Goal: Information Seeking & Learning: Learn about a topic

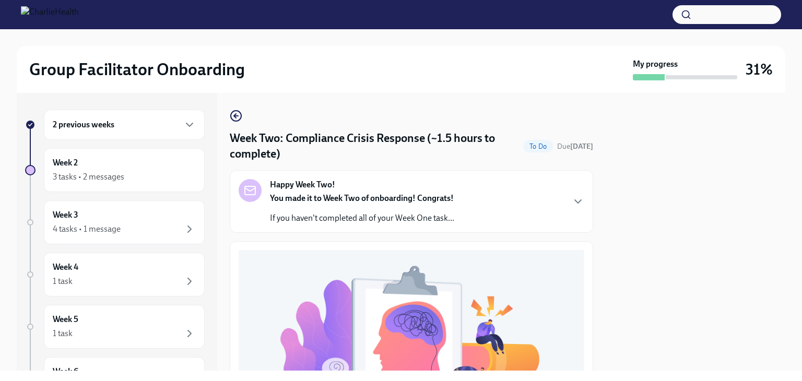
scroll to position [313, 0]
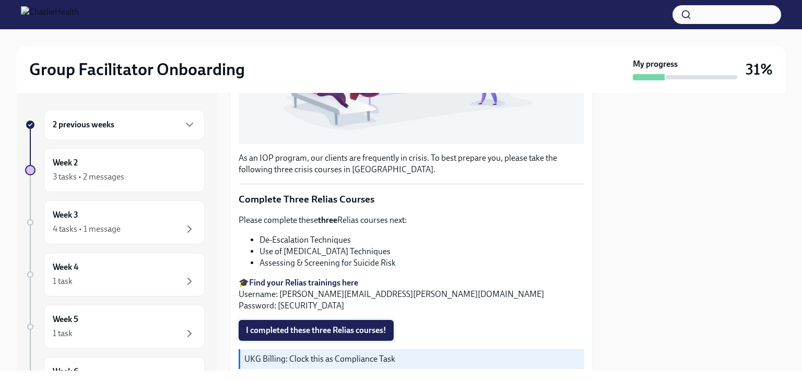
click at [307, 326] on span "I completed these three Relias courses!" at bounding box center [316, 330] width 140 height 10
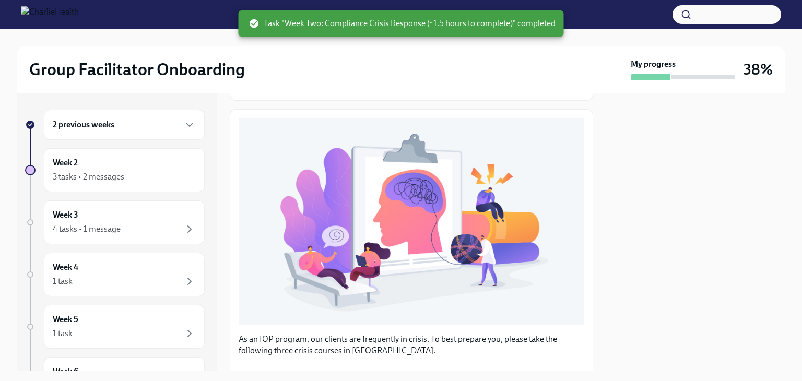
scroll to position [0, 0]
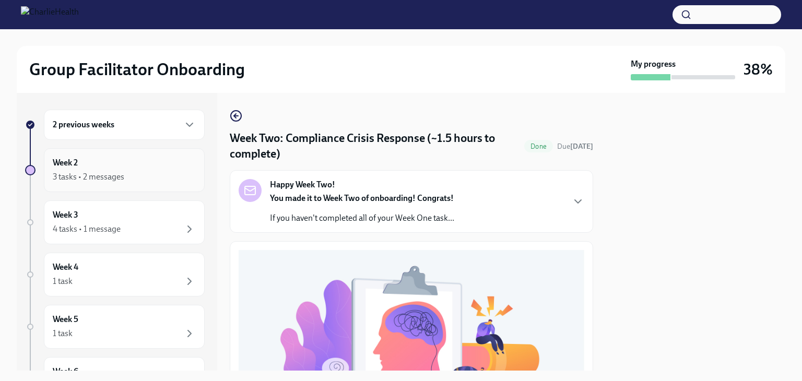
click at [102, 176] on div "3 tasks • 2 messages" at bounding box center [89, 176] width 72 height 11
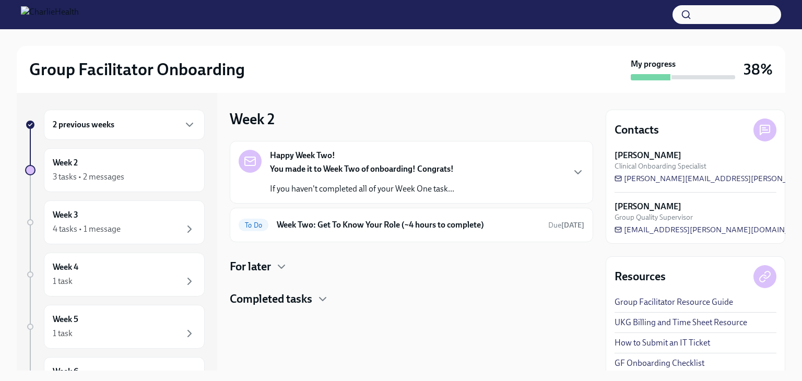
click at [380, 169] on strong "You made it to Week Two of onboarding! Congrats!" at bounding box center [362, 169] width 184 height 10
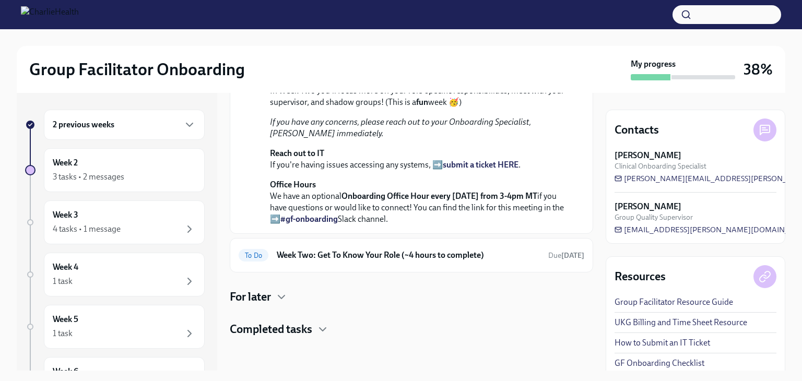
scroll to position [311, 0]
click at [301, 262] on div "To Do Week Two: Get To Know Your Role (~4 hours to complete) Due [DATE]" at bounding box center [412, 255] width 346 height 17
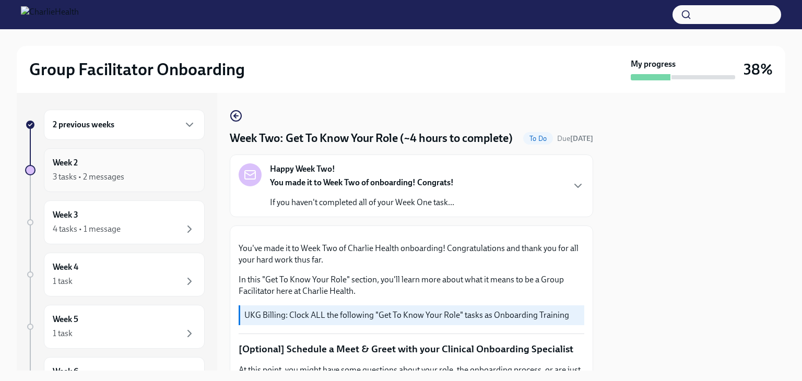
click at [133, 183] on div "Week 2 3 tasks • 2 messages" at bounding box center [124, 170] width 161 height 44
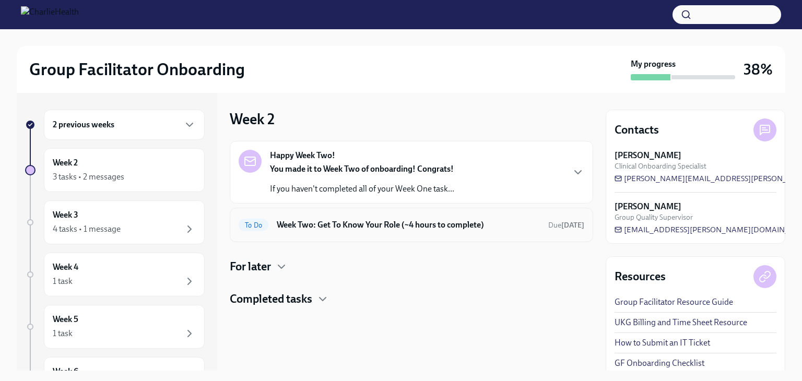
click at [392, 233] on div "To Do Week Two: Get To Know Your Role (~4 hours to complete) Due [DATE]" at bounding box center [411, 225] width 363 height 34
click at [357, 223] on h6 "Week Two: Get To Know Your Role (~4 hours to complete)" at bounding box center [408, 224] width 263 height 11
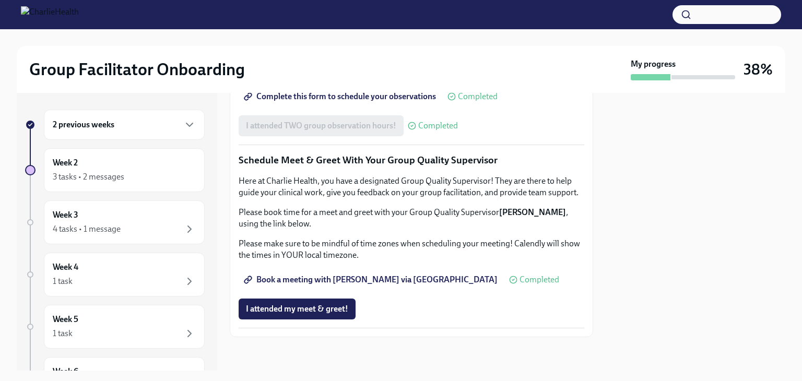
scroll to position [1011, 0]
click at [129, 173] on div "3 tasks • 2 messages" at bounding box center [124, 177] width 143 height 13
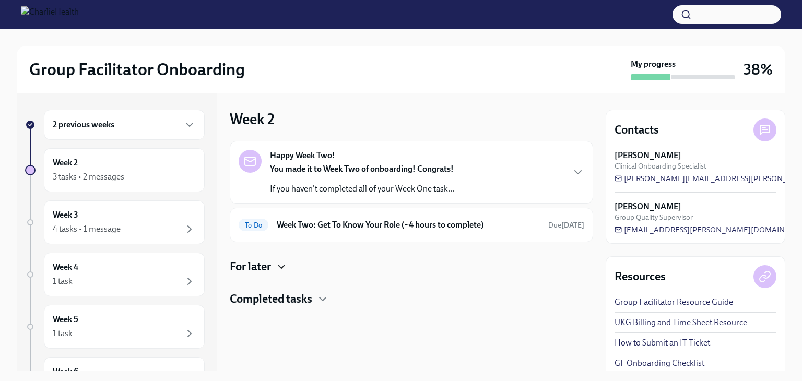
click at [284, 266] on icon "button" at bounding box center [281, 266] width 6 height 3
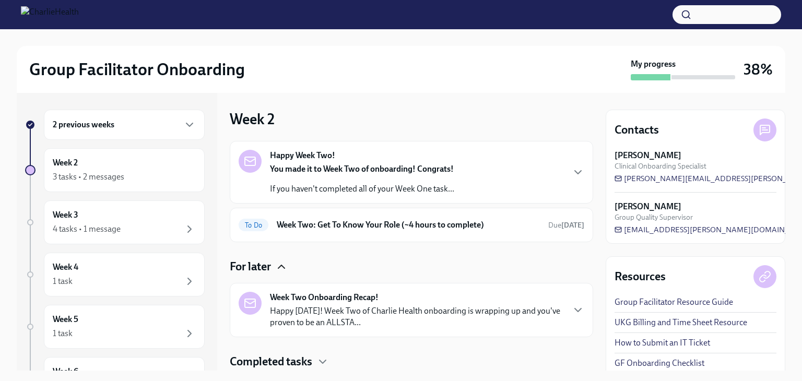
scroll to position [31, 0]
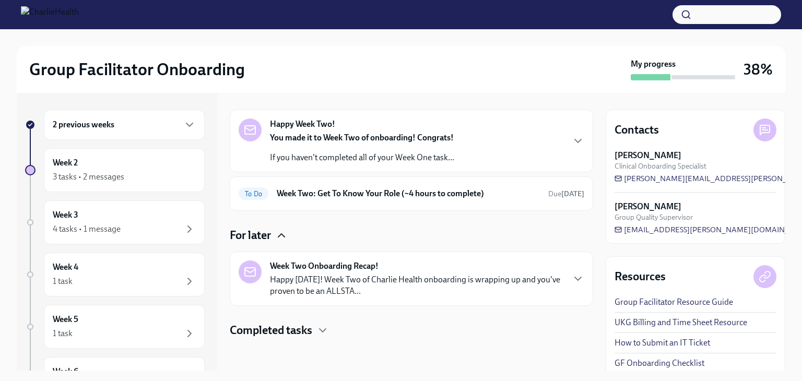
click at [343, 281] on p "Happy [DATE]! Week Two of Charlie Health onboarding is wrapping up and you've p…" at bounding box center [416, 285] width 293 height 23
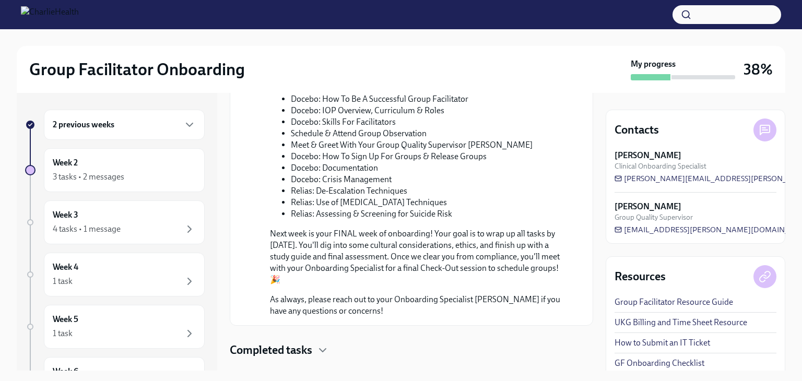
scroll to position [521, 0]
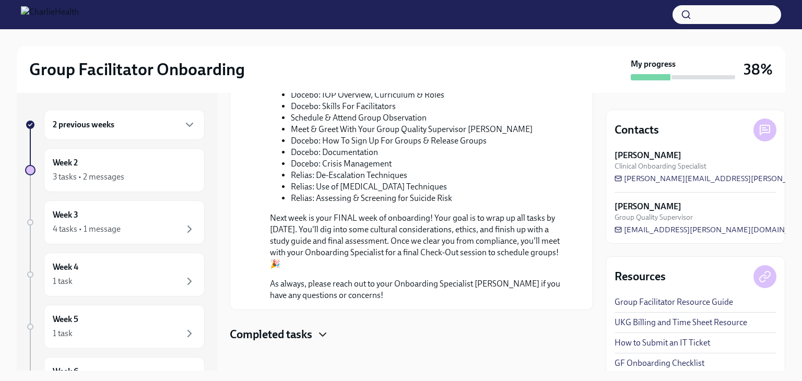
click at [321, 331] on icon "button" at bounding box center [322, 334] width 13 height 13
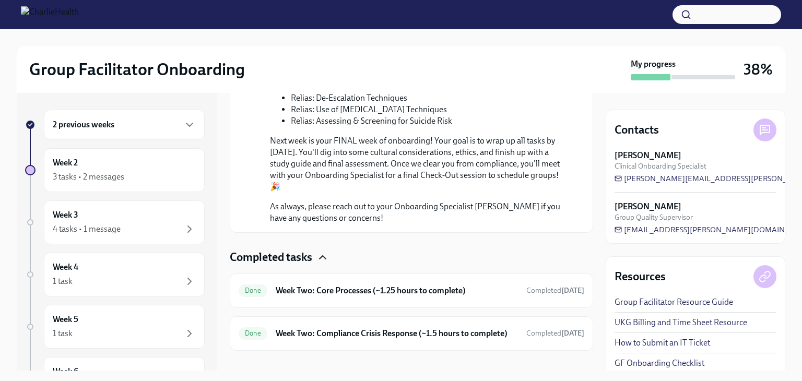
scroll to position [606, 0]
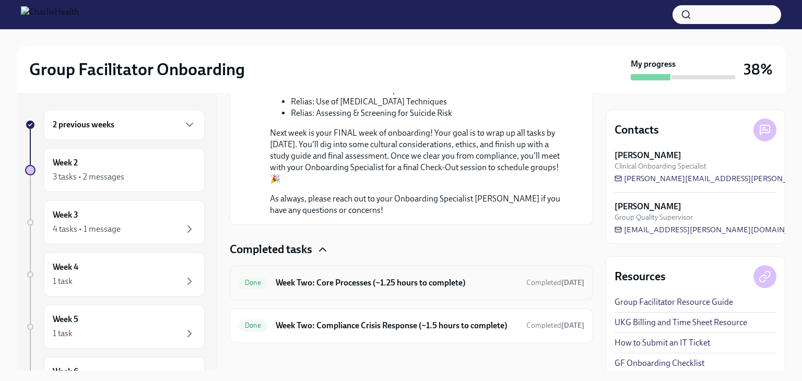
click at [405, 280] on h6 "Week Two: Core Processes (~1.25 hours to complete)" at bounding box center [397, 282] width 242 height 11
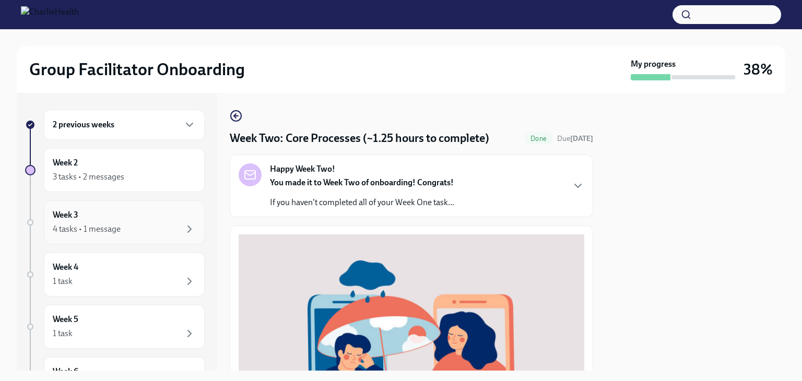
click at [98, 215] on div "Week 3 4 tasks • 1 message" at bounding box center [124, 222] width 143 height 26
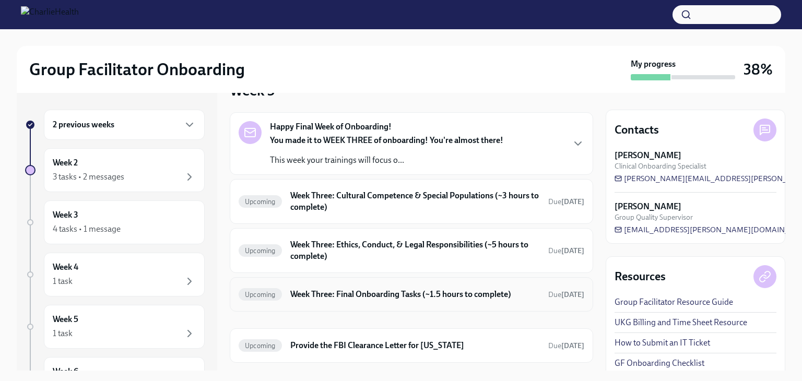
scroll to position [53, 0]
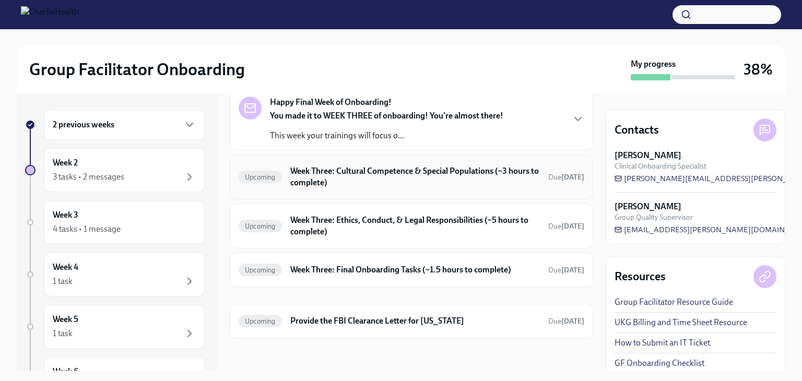
click at [361, 176] on h6 "Week Three: Cultural Competence & Special Populations (~3 hours to complete)" at bounding box center [415, 177] width 250 height 23
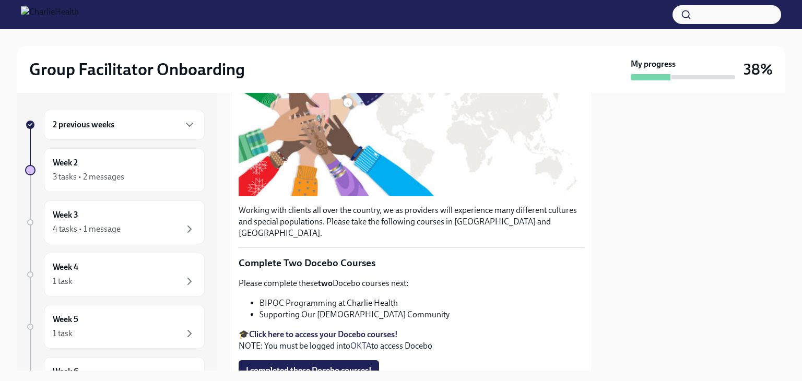
scroll to position [209, 0]
